Goal: Task Accomplishment & Management: Use online tool/utility

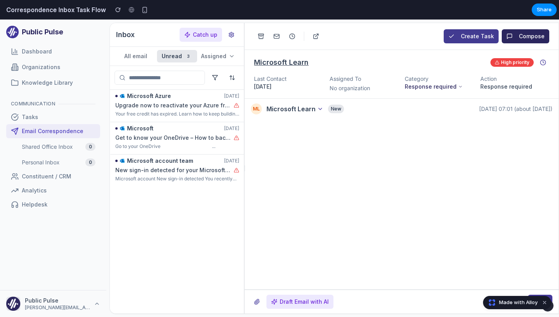
click at [467, 35] on button "Create Task" at bounding box center [471, 36] width 55 height 14
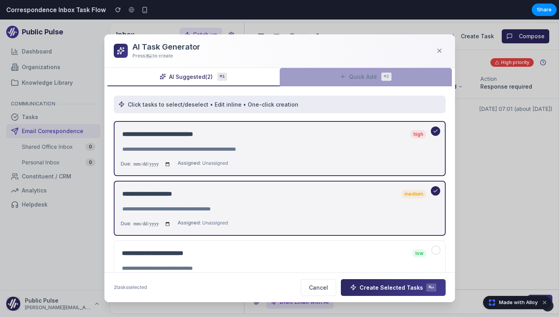
click at [322, 78] on button "Quick Add ⌘2" at bounding box center [366, 77] width 172 height 18
select select "******"
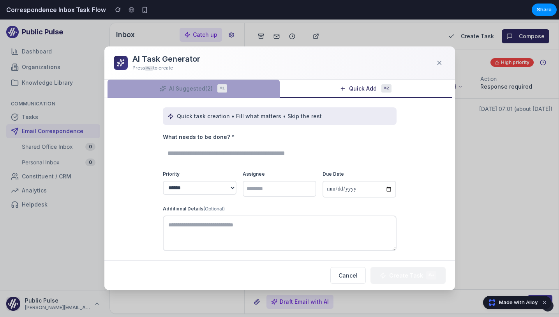
click at [242, 80] on button "AI Suggested (2) ⌘1" at bounding box center [194, 89] width 172 height 18
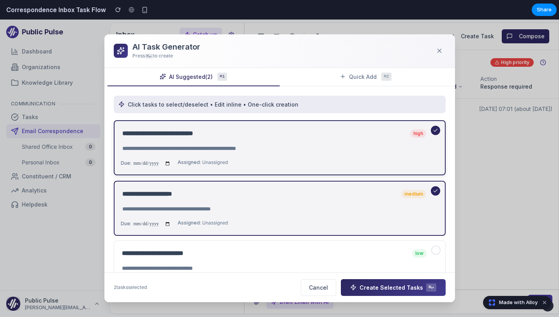
click at [435, 131] on icon at bounding box center [435, 129] width 5 height 5
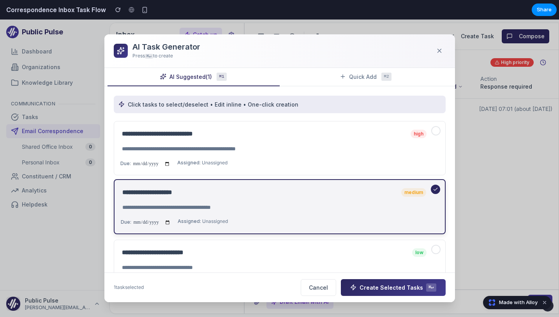
click at [434, 199] on div "**********" at bounding box center [280, 206] width 318 height 41
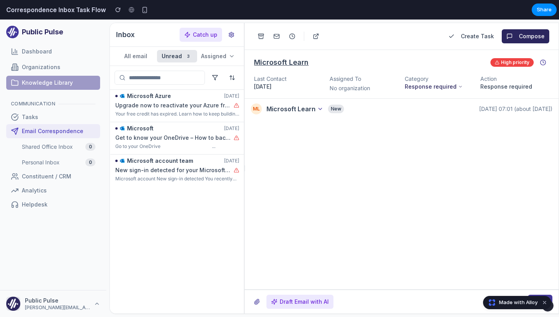
click at [62, 83] on link "Knowledge Library" at bounding box center [53, 83] width 94 height 14
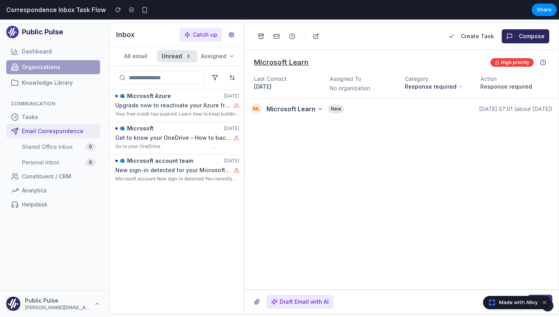
click at [52, 62] on link "Organizations" at bounding box center [53, 67] width 94 height 14
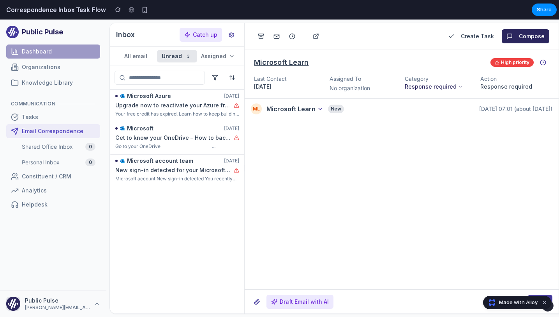
click at [49, 51] on link "Dashboard" at bounding box center [53, 51] width 94 height 14
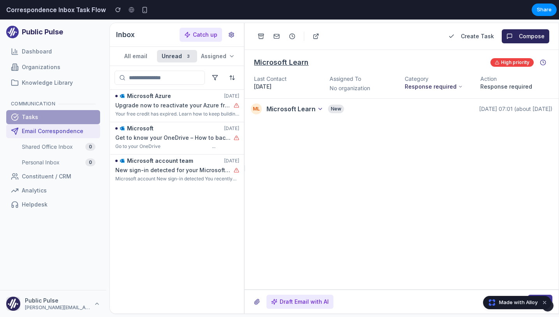
click at [43, 116] on link "Tasks" at bounding box center [53, 117] width 94 height 14
click at [43, 145] on span "Shared Office Inbox" at bounding box center [47, 147] width 51 height 8
click at [46, 159] on span "Personal Inbox" at bounding box center [41, 162] width 38 height 8
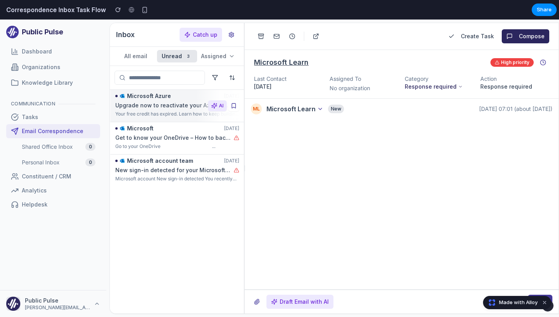
click at [157, 112] on div "Your free credit has expired. Learn how to keep building with Azure. Upgrade no…" at bounding box center [177, 114] width 124 height 6
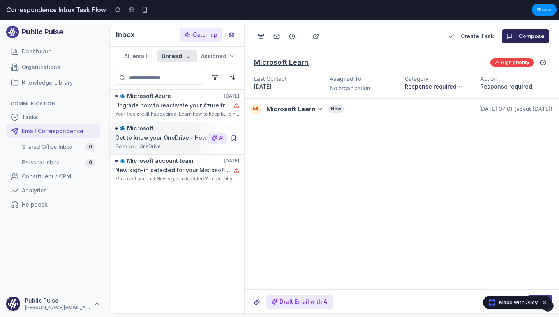
click at [157, 147] on div "Go to your OneDrive ͏ ‌ ͏ ‌ ͏ ‌ ͏ ‌ ͏ ‌ ͏ ‌ ͏ ‌ ͏ ‌ ͏ ‌ ͏ ‌ ͏ ‌ ͏ ‌ ͏ ‌ ͏ ‌ ͏ ‌…" at bounding box center [177, 146] width 124 height 6
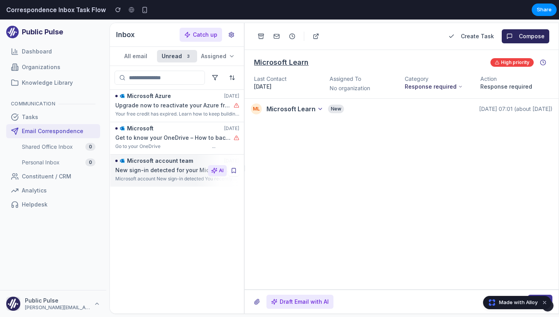
click at [157, 177] on div "Microsoft account New sign-in detected You recently signed in with your Microso…" at bounding box center [177, 178] width 124 height 6
